Goal: Task Accomplishment & Management: Use online tool/utility

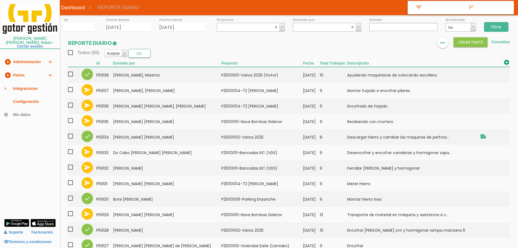
select select
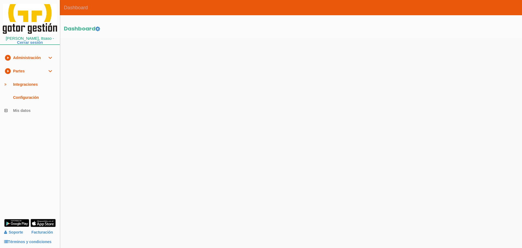
click at [36, 73] on link "play_circle_filled Partes expand_more" at bounding box center [30, 70] width 60 height 13
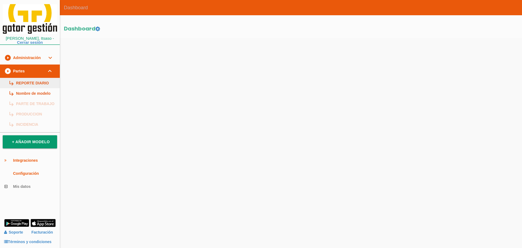
click at [31, 81] on link "subdirectory_arrow_right REPORTE DIARIO" at bounding box center [30, 83] width 60 height 10
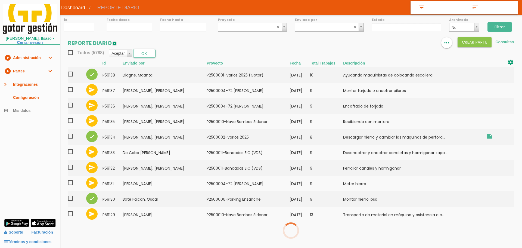
select select
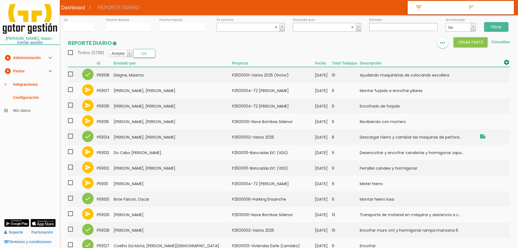
click at [490, 24] on input "Filtrar" at bounding box center [496, 27] width 24 height 10
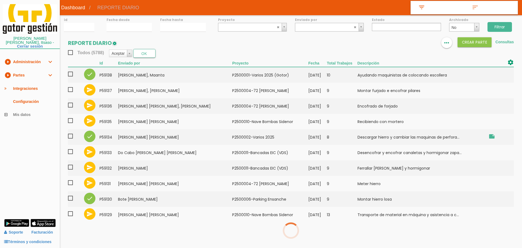
select select
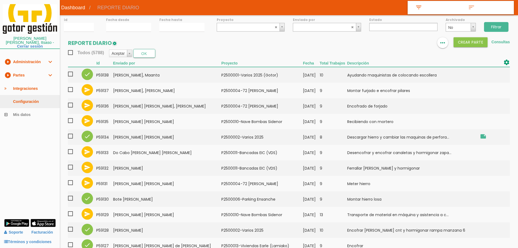
click at [41, 96] on link "Configuración" at bounding box center [30, 101] width 60 height 13
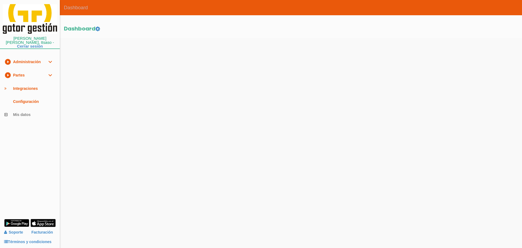
click at [18, 69] on link "play_circle_filled Partes expand_more" at bounding box center [30, 75] width 60 height 13
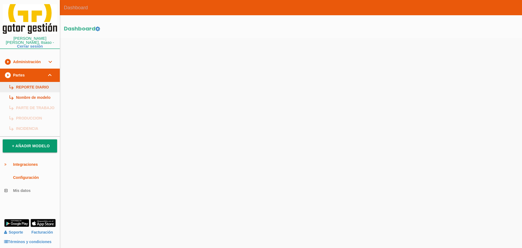
click at [27, 82] on link "subdirectory_arrow_right REPORTE DIARIO" at bounding box center [30, 87] width 60 height 10
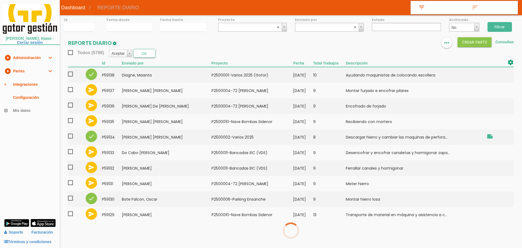
select select
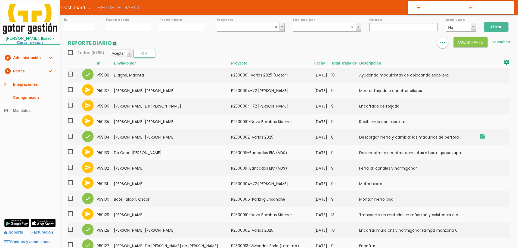
click at [497, 28] on input "Filtrar" at bounding box center [496, 27] width 24 height 10
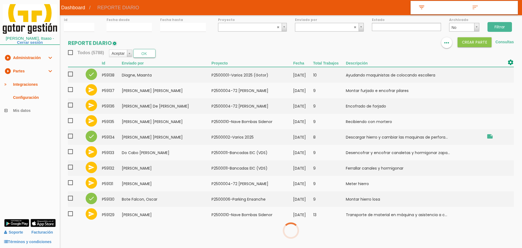
select select
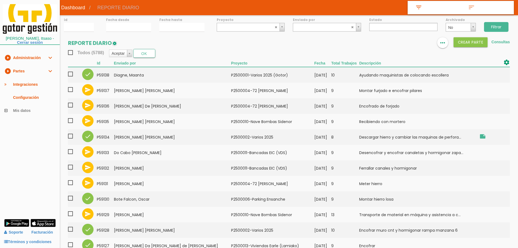
drag, startPoint x: 496, startPoint y: 26, endPoint x: 459, endPoint y: 119, distance: 100.0
click at [496, 26] on input "Filtrar" at bounding box center [496, 27] width 24 height 10
select select
